Goal: Browse casually

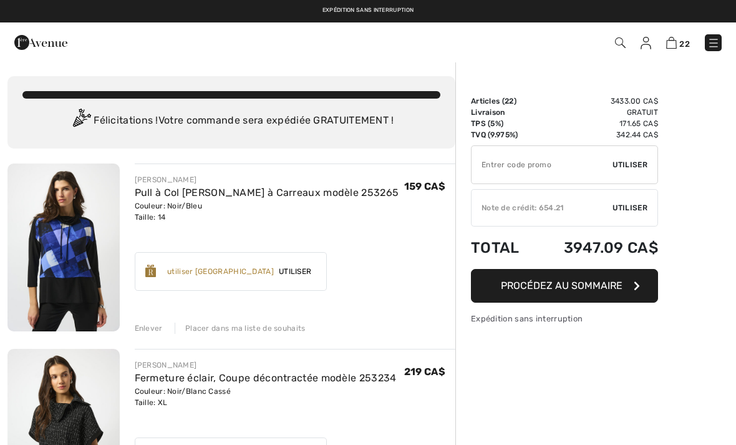
click at [711, 46] on img at bounding box center [713, 43] width 12 height 12
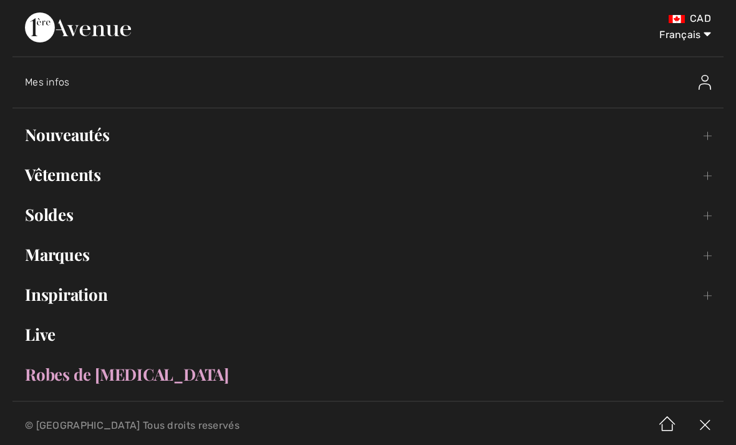
click at [72, 134] on link "Nouveautés Toggle submenu" at bounding box center [367, 134] width 711 height 27
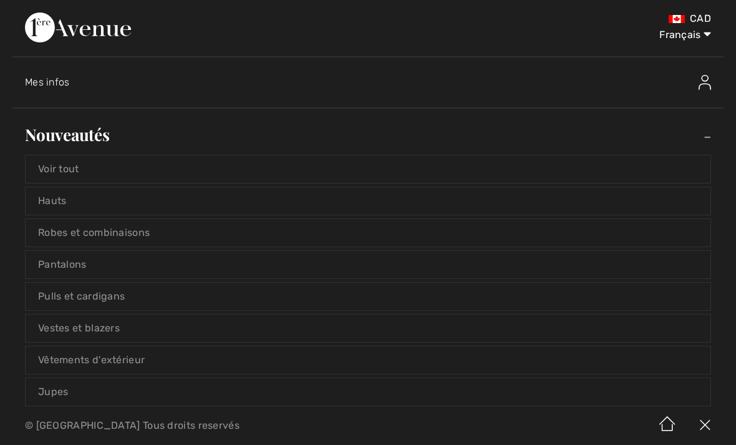
click at [54, 176] on link "Voir tout" at bounding box center [368, 168] width 685 height 27
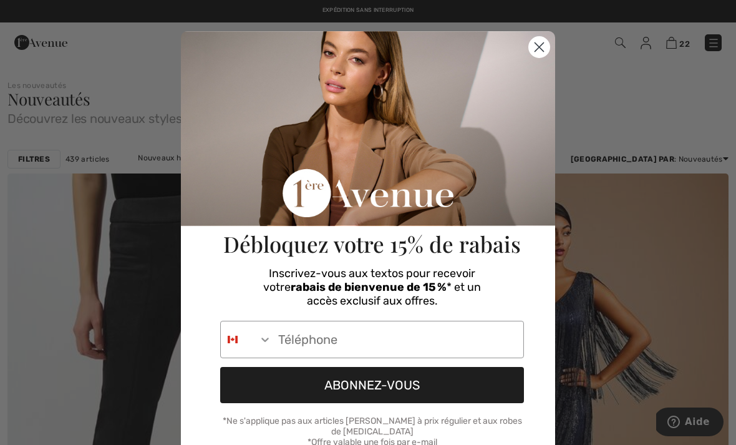
click at [548, 53] on circle "Close dialog" at bounding box center [539, 47] width 21 height 21
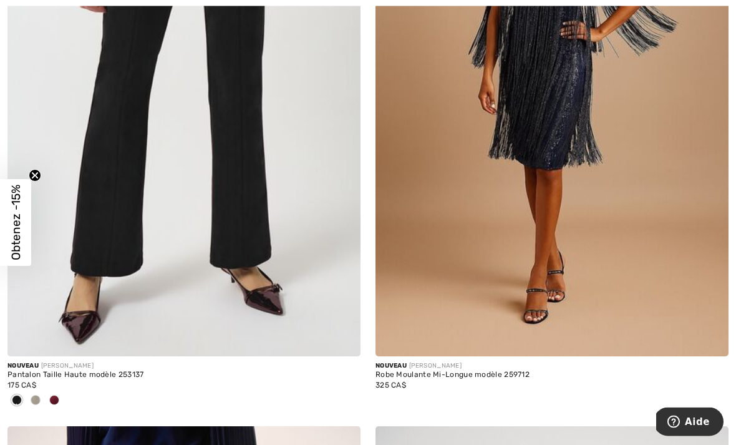
scroll to position [346, 0]
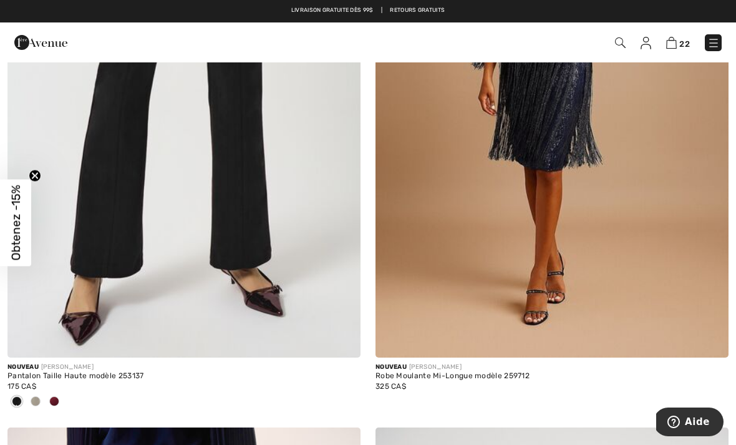
click at [263, 205] on img at bounding box center [183, 92] width 353 height 529
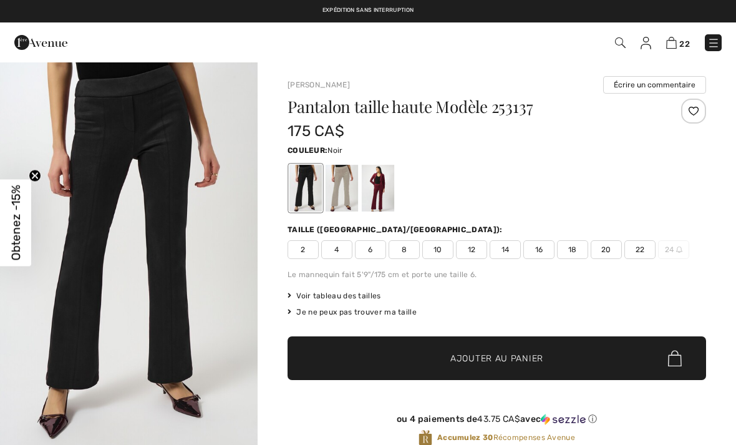
checkbox input "true"
click at [346, 186] on div at bounding box center [342, 188] width 32 height 47
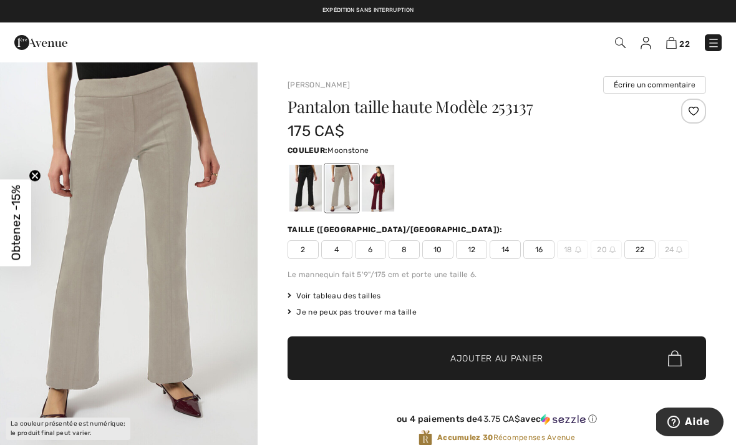
click at [309, 199] on div at bounding box center [305, 188] width 32 height 47
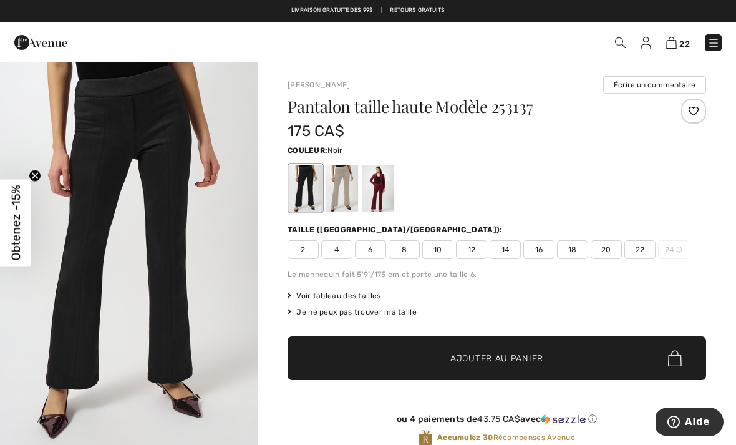
click at [385, 185] on div at bounding box center [378, 188] width 32 height 47
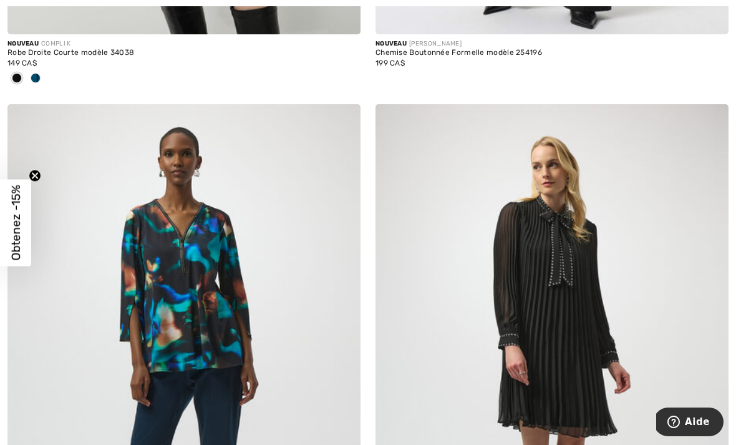
scroll to position [4350, 0]
